Goal: Book appointment/travel/reservation

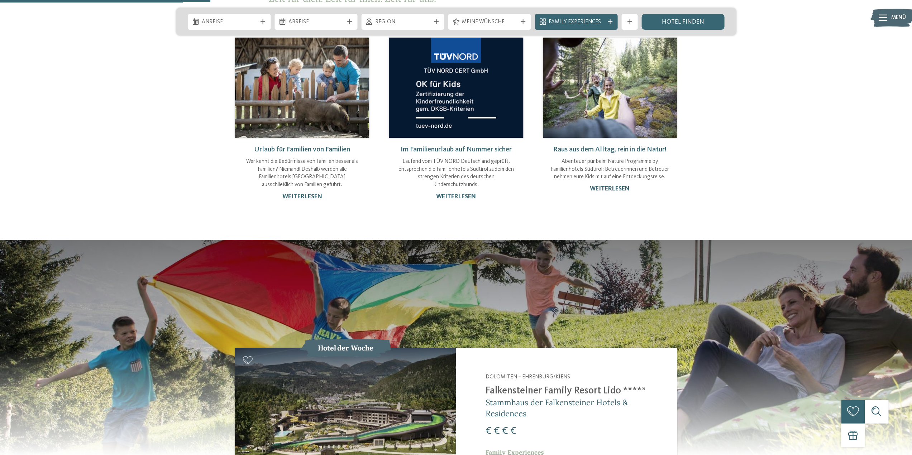
scroll to position [896, 0]
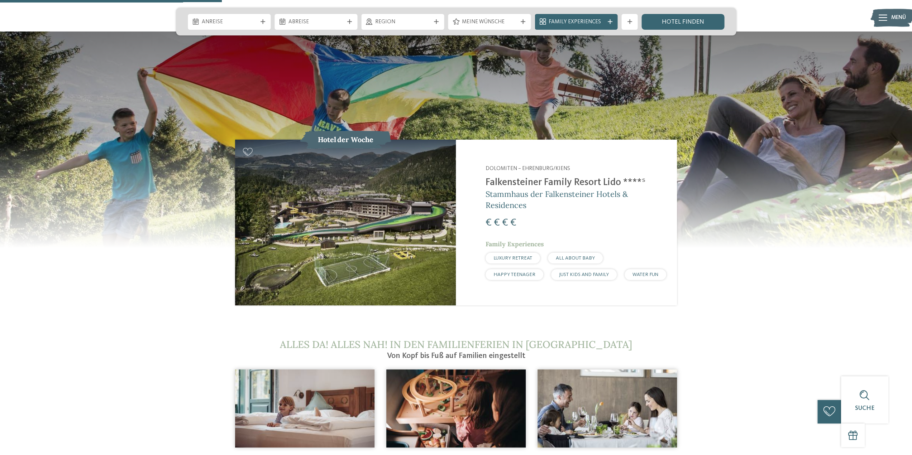
click at [419, 210] on img at bounding box center [345, 222] width 221 height 165
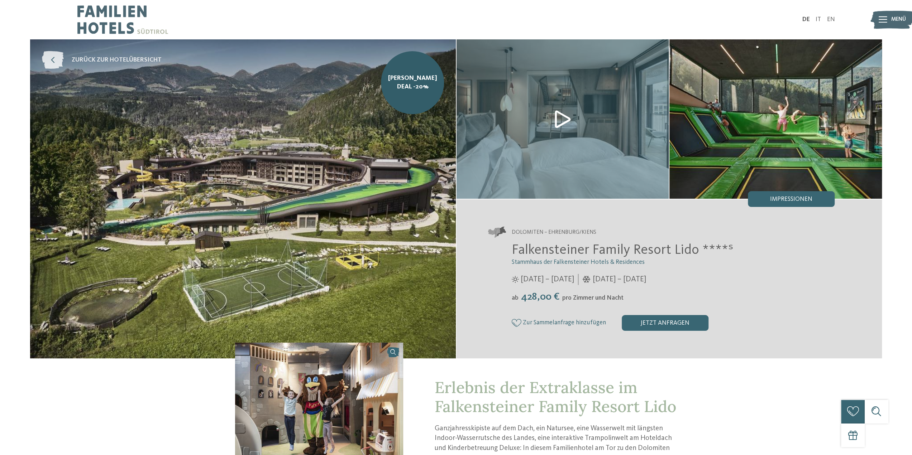
click at [55, 58] on icon at bounding box center [53, 60] width 22 height 18
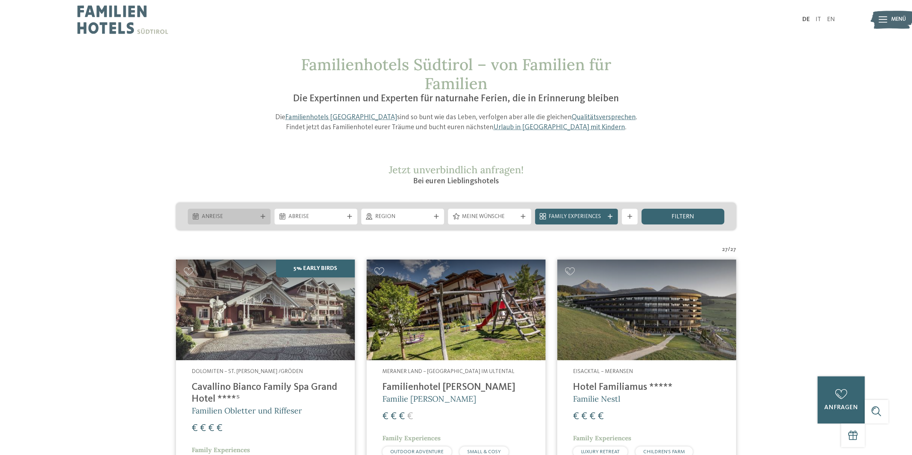
click at [246, 216] on span "Anreise" at bounding box center [228, 217] width 55 height 8
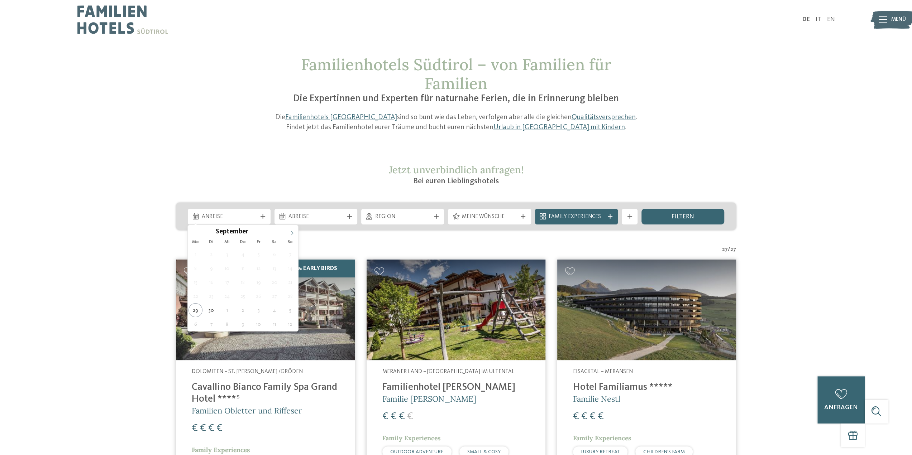
click at [293, 232] on icon at bounding box center [291, 233] width 5 height 5
click at [288, 230] on div at bounding box center [288, 230] width 0 height 0
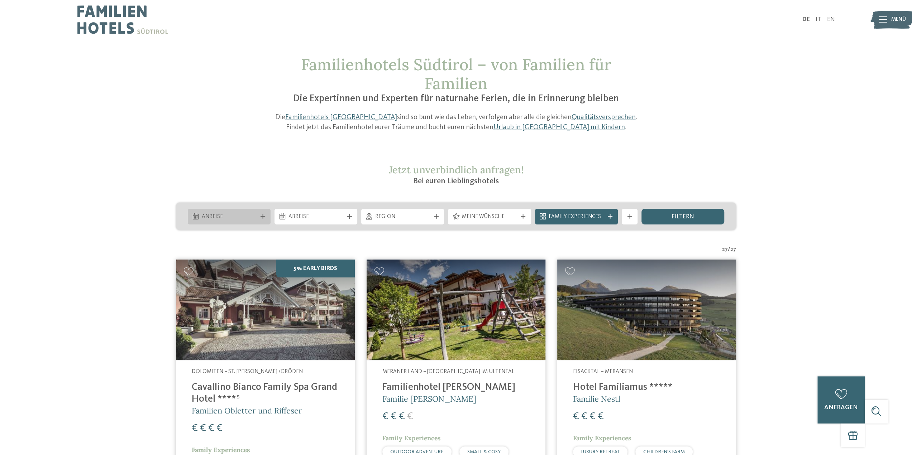
click at [252, 221] on span "Anreise" at bounding box center [228, 217] width 55 height 8
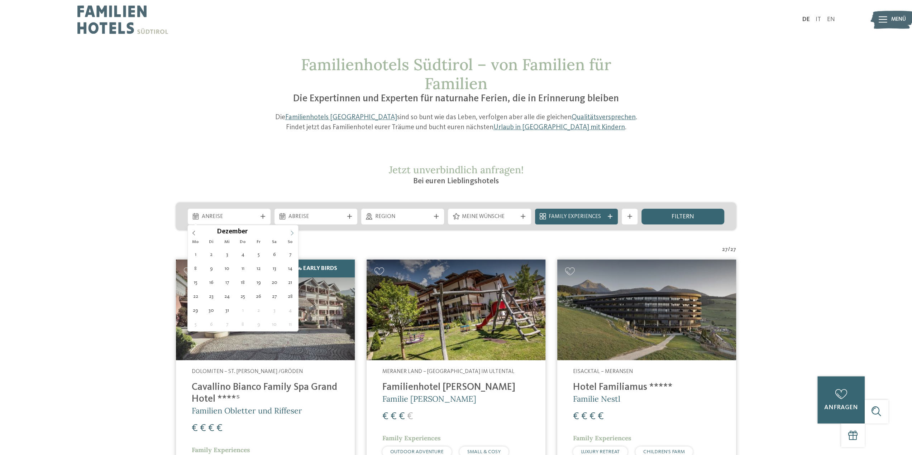
click at [293, 231] on icon at bounding box center [291, 233] width 5 height 5
type div "30.12.2025"
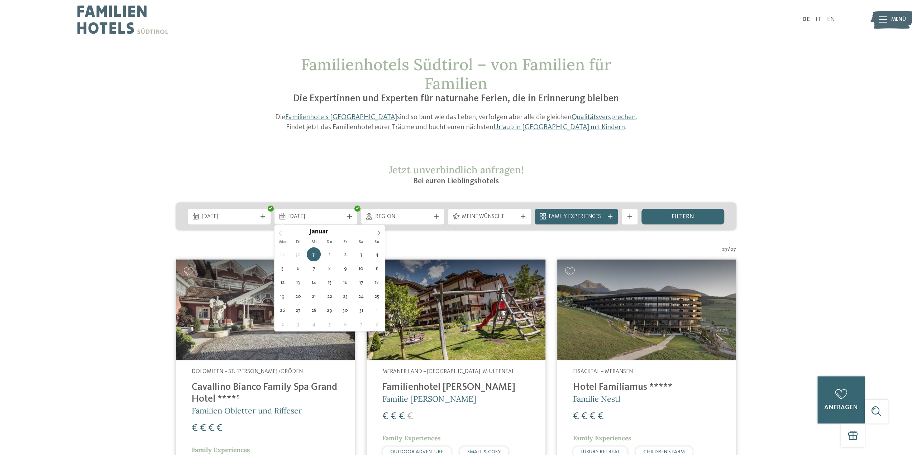
type input "****"
click at [379, 233] on icon at bounding box center [378, 233] width 5 height 5
type div "04.01.2026"
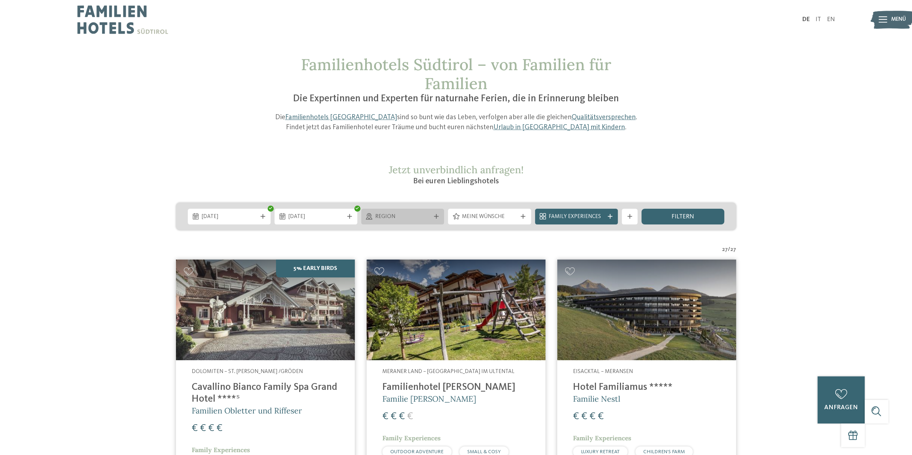
click at [402, 219] on span "Region" at bounding box center [402, 217] width 55 height 8
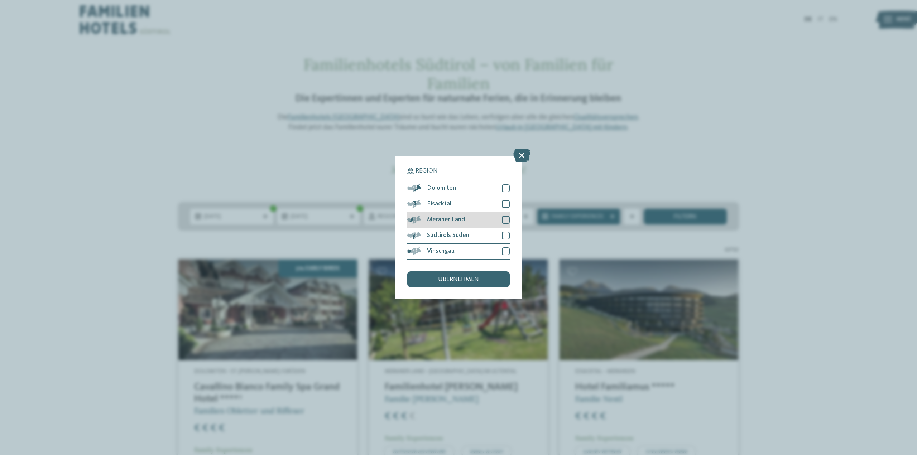
click at [469, 217] on div "Meraner Land" at bounding box center [458, 220] width 102 height 16
click at [478, 234] on div "Südtirols Süden" at bounding box center [458, 236] width 102 height 16
click at [484, 251] on div "Vinschgau" at bounding box center [458, 252] width 102 height 16
click at [479, 204] on div "Eisacktal" at bounding box center [458, 204] width 102 height 16
click at [481, 186] on div "Dolomiten" at bounding box center [458, 189] width 102 height 16
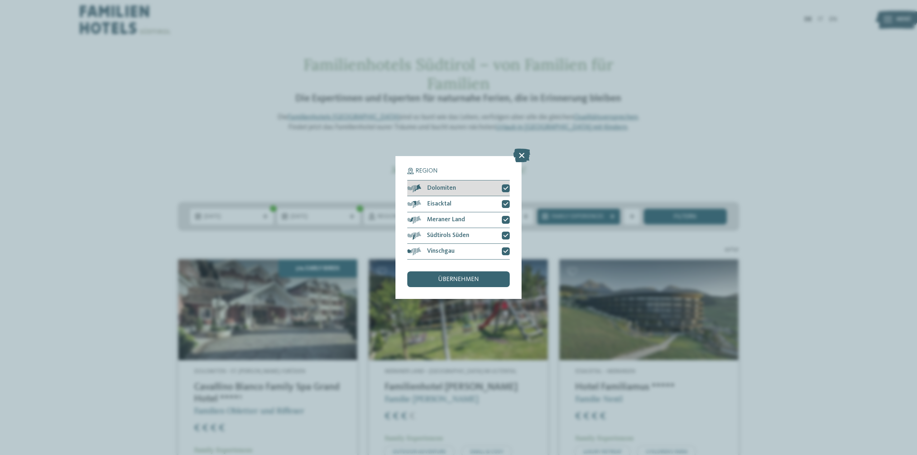
click at [474, 190] on div "Dolomiten" at bounding box center [458, 189] width 102 height 16
click at [465, 277] on div "übernehmen" at bounding box center [458, 280] width 102 height 16
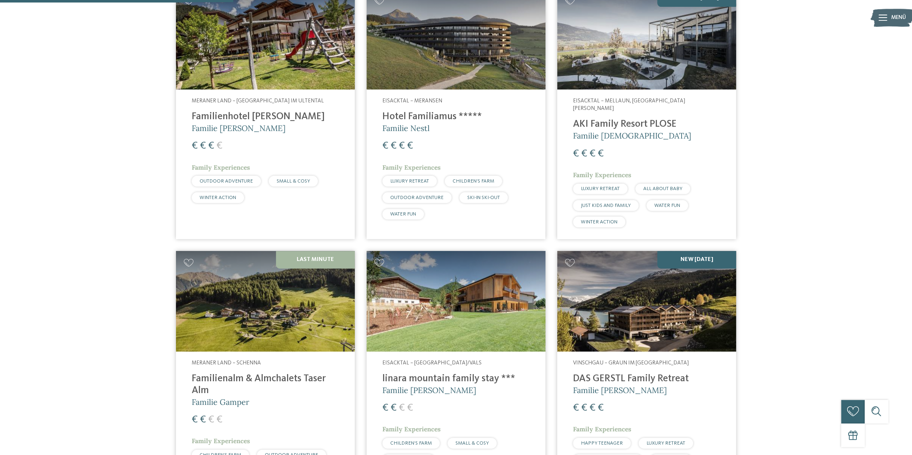
scroll to position [334, 0]
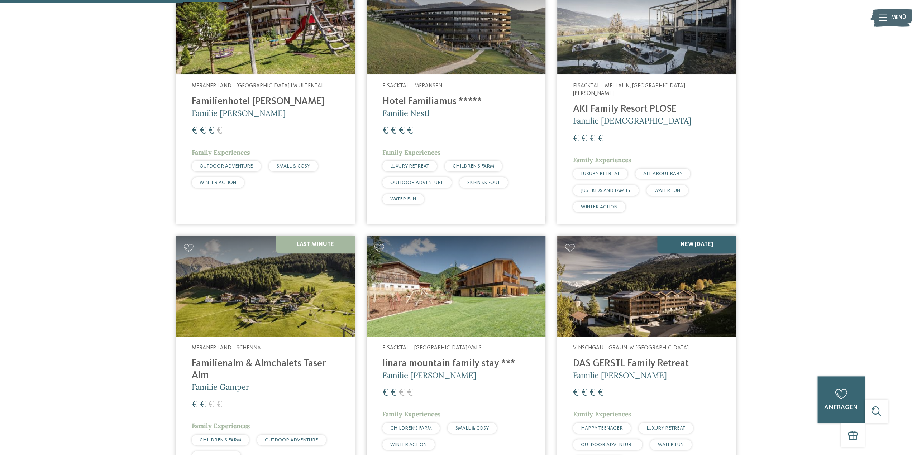
click at [595, 300] on img at bounding box center [646, 286] width 179 height 101
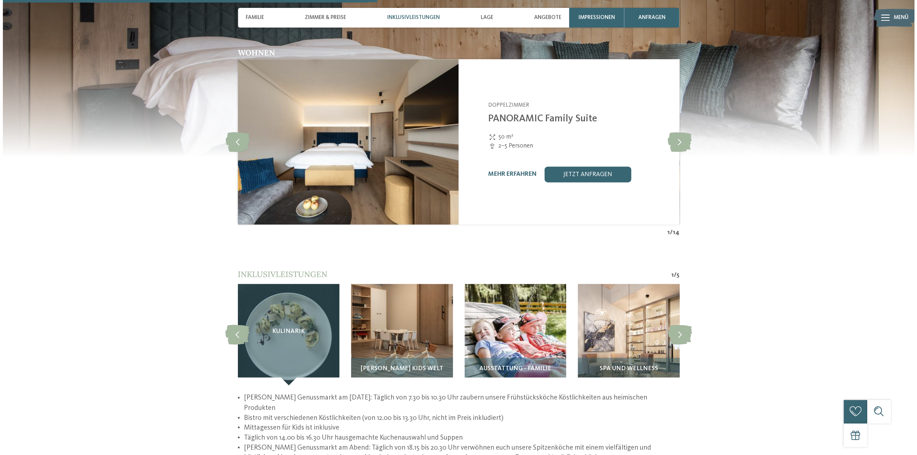
scroll to position [1039, 0]
